Goal: Task Accomplishment & Management: Use online tool/utility

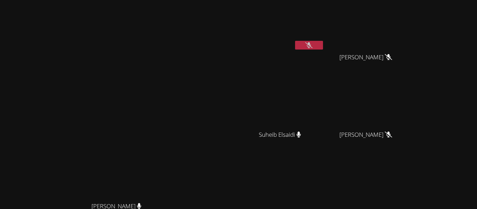
click at [312, 44] on icon at bounding box center [308, 45] width 7 height 6
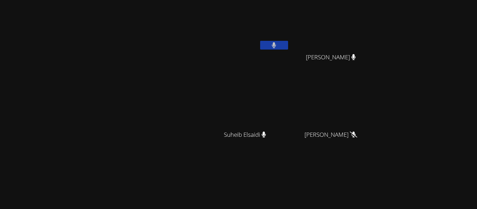
click at [281, 44] on button at bounding box center [274, 45] width 28 height 9
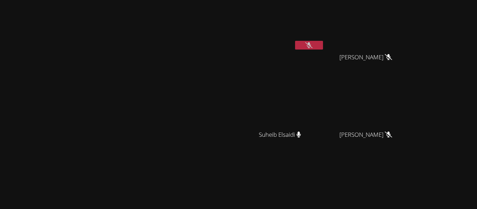
click at [323, 46] on button at bounding box center [309, 45] width 28 height 9
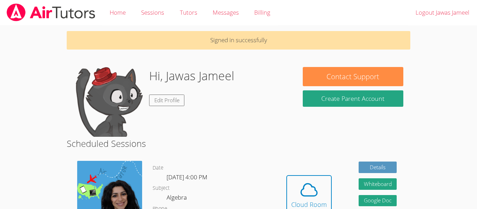
scroll to position [64, 0]
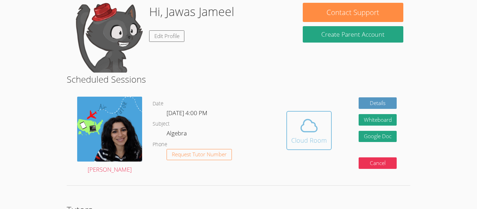
click at [320, 129] on span at bounding box center [309, 126] width 36 height 20
click at [319, 132] on span at bounding box center [309, 126] width 36 height 20
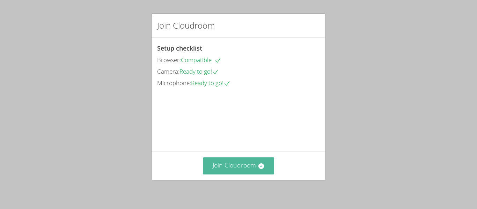
click at [244, 168] on button "Join Cloudroom" at bounding box center [239, 165] width 72 height 17
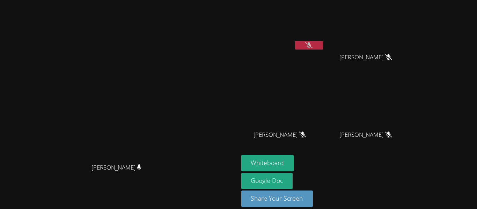
click at [323, 41] on button at bounding box center [309, 45] width 28 height 9
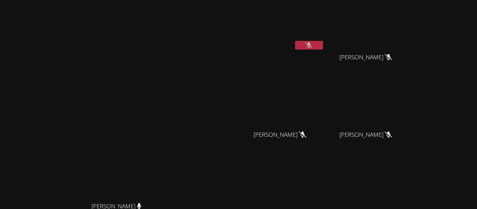
click at [312, 43] on icon at bounding box center [308, 45] width 7 height 6
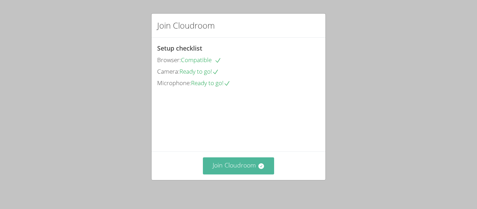
click at [229, 160] on button "Join Cloudroom" at bounding box center [239, 165] width 72 height 17
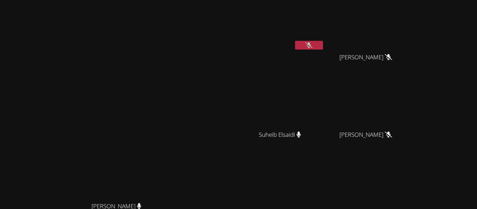
scroll to position [85, 0]
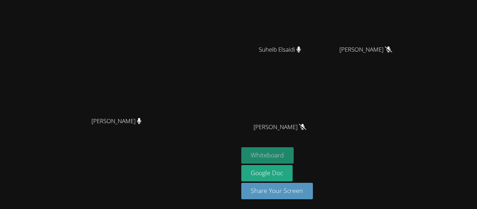
click at [294, 151] on button "Whiteboard" at bounding box center [267, 155] width 53 height 16
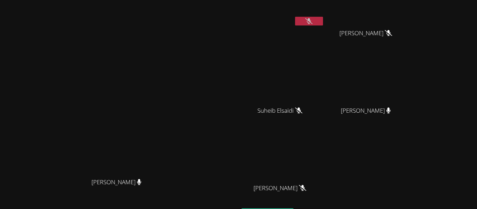
scroll to position [16, 0]
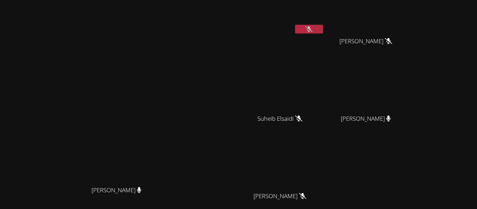
click at [323, 28] on button at bounding box center [309, 29] width 28 height 9
